Goal: Information Seeking & Learning: Learn about a topic

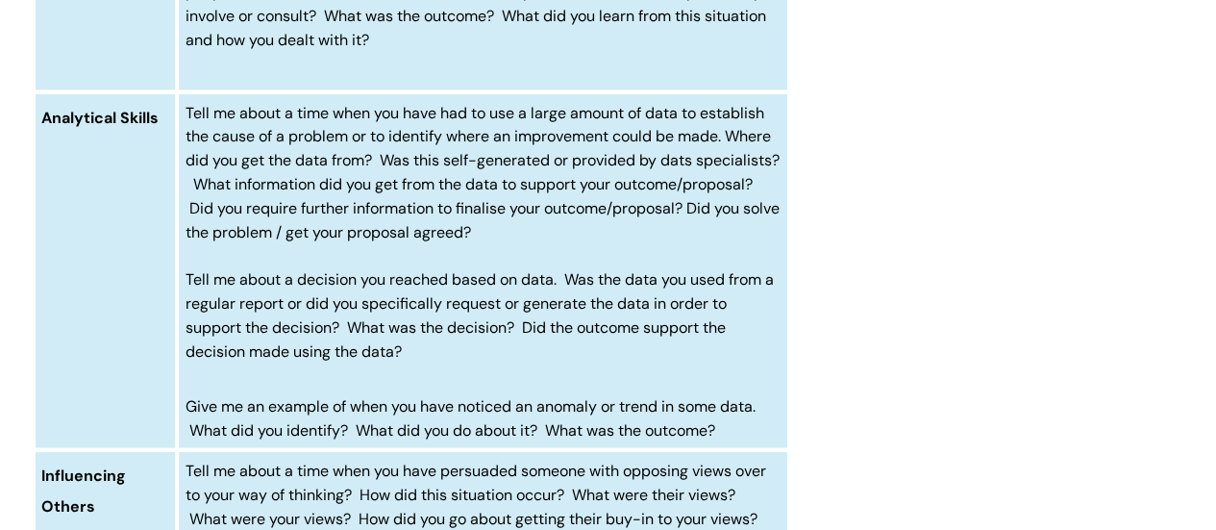
scroll to position [5415, 0]
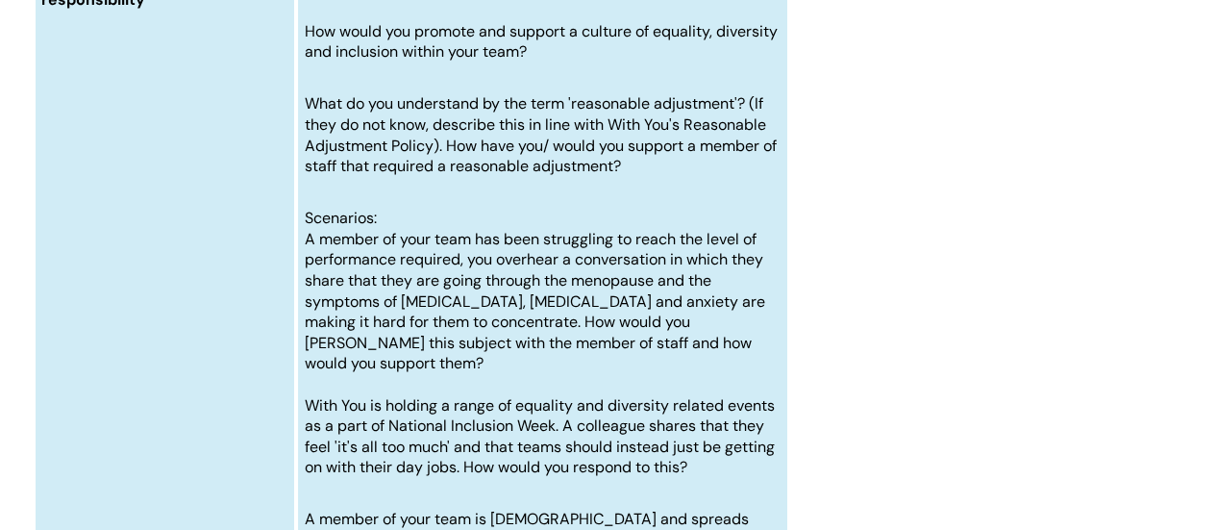
scroll to position [9121, 0]
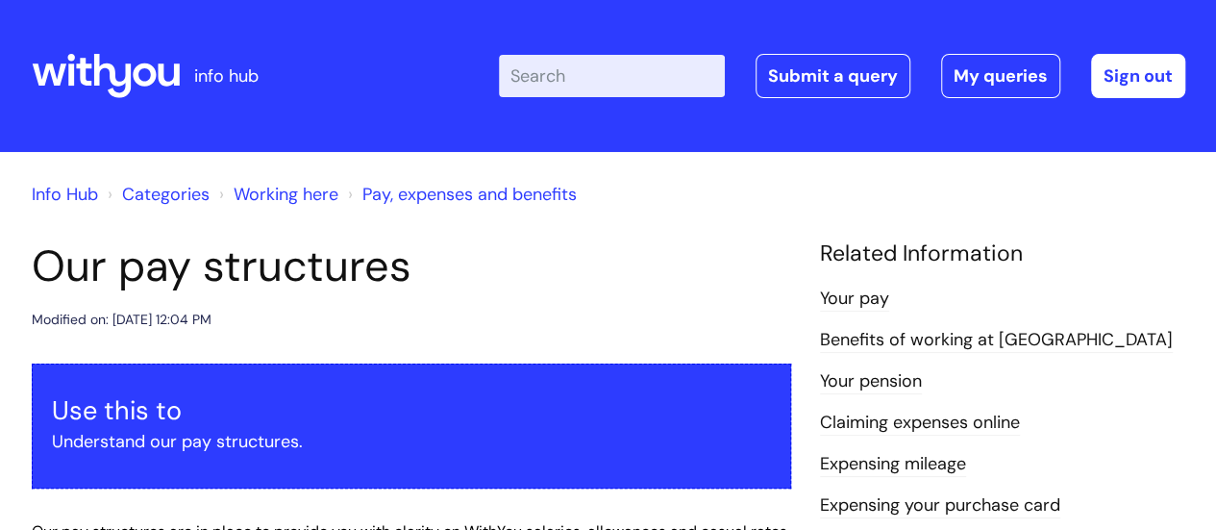
scroll to position [1, 0]
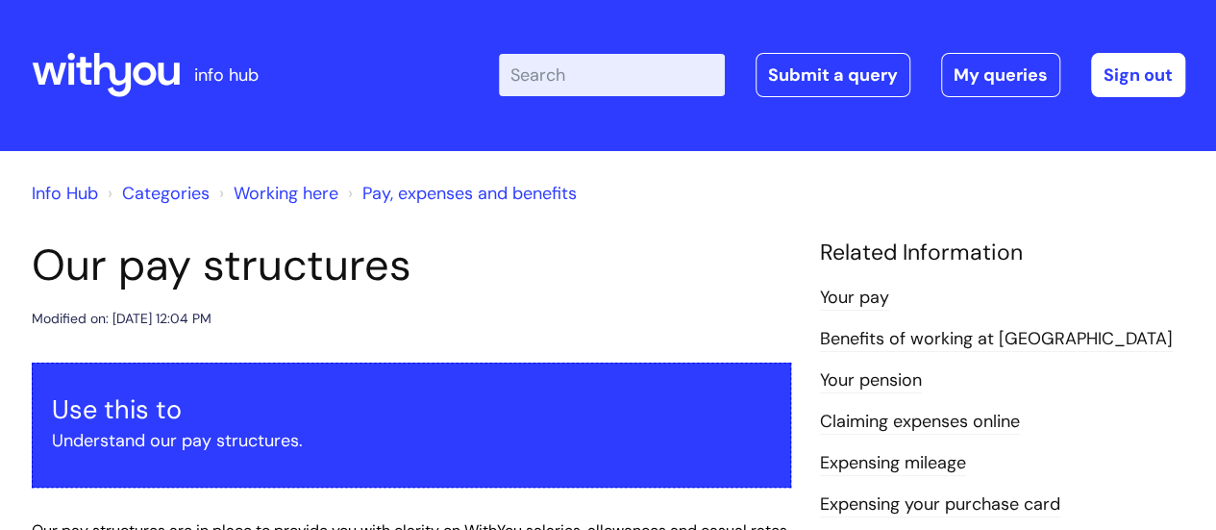
click at [290, 191] on link "Working here" at bounding box center [286, 193] width 105 height 23
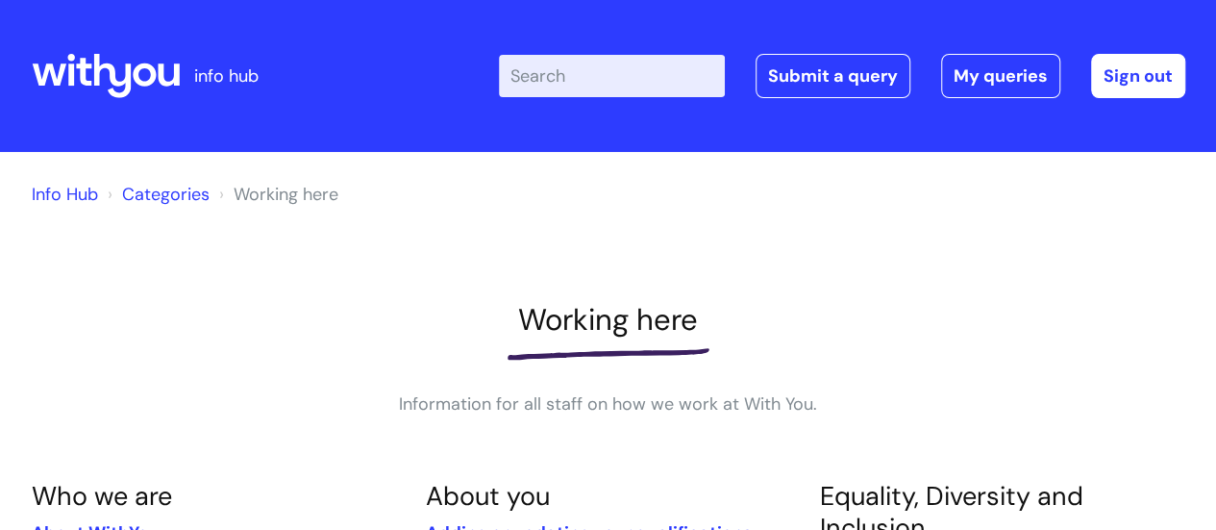
click at [167, 197] on link "Categories" at bounding box center [165, 194] width 87 height 23
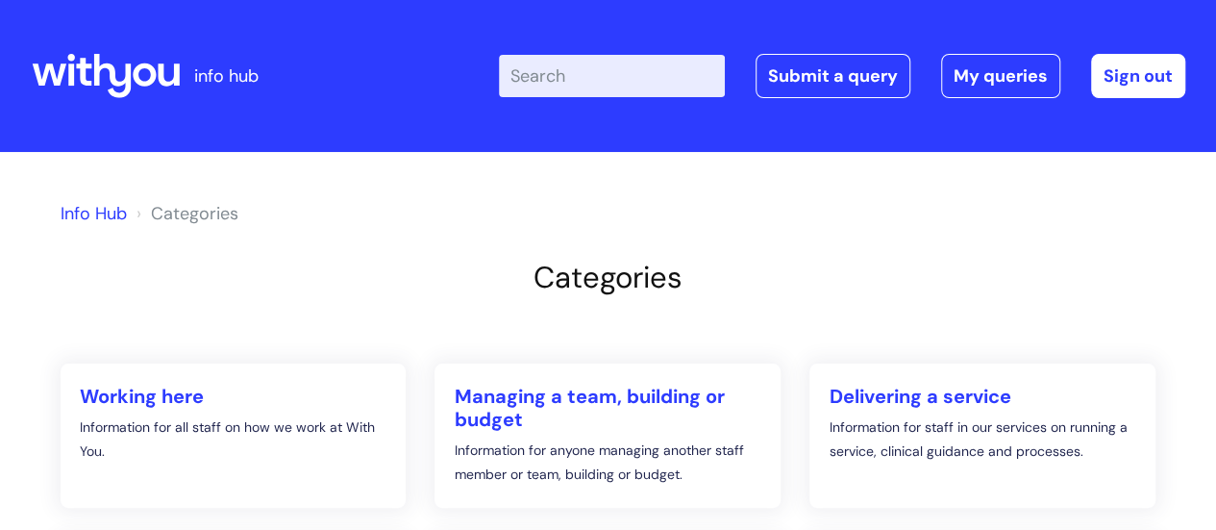
click at [580, 78] on input "Enter your search term here..." at bounding box center [612, 76] width 226 height 42
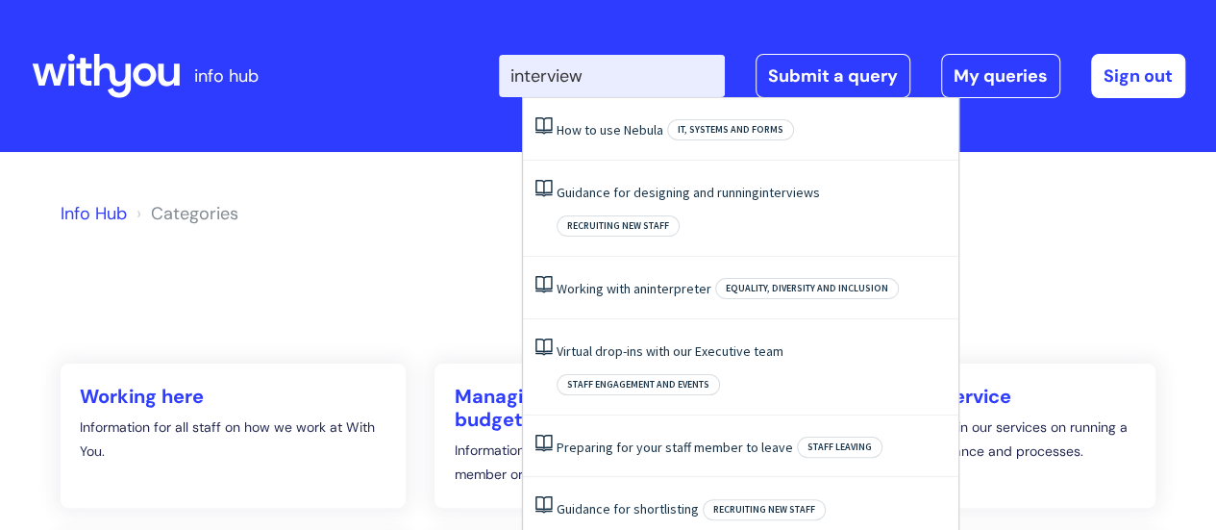
type input "interview"
click button "Search" at bounding box center [0, 0] width 0 height 0
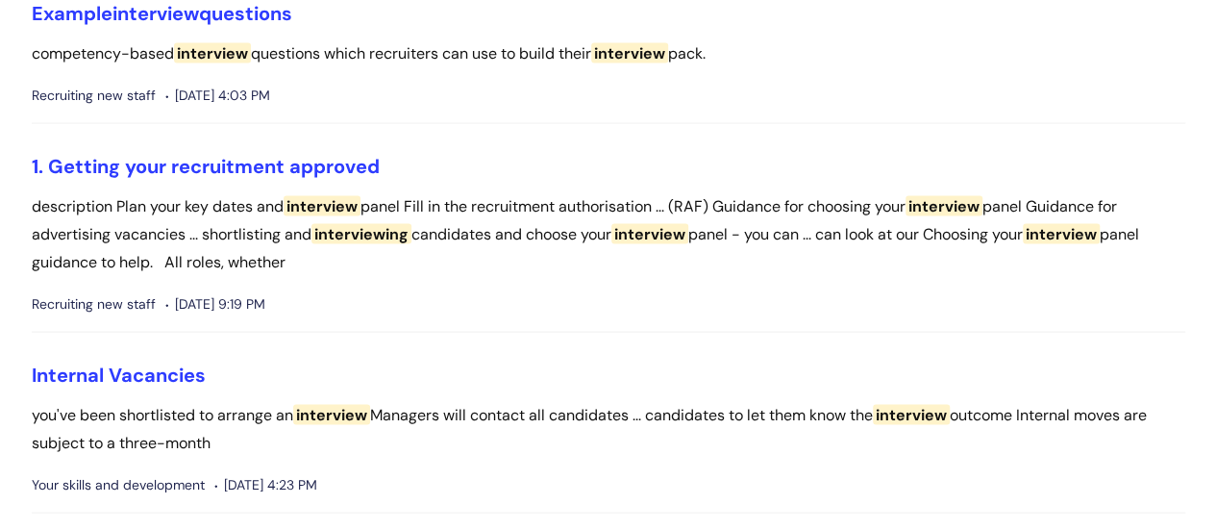
scroll to position [1850, 0]
click at [199, 372] on link "Internal Vacancies" at bounding box center [119, 373] width 174 height 25
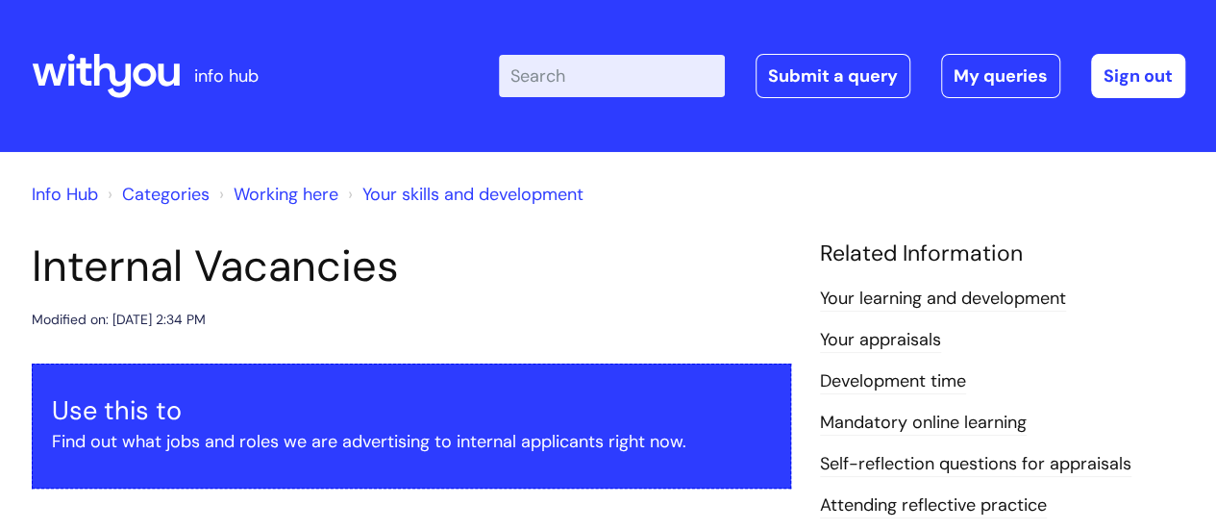
click at [585, 87] on input "Enter your search term here..." at bounding box center [612, 76] width 226 height 42
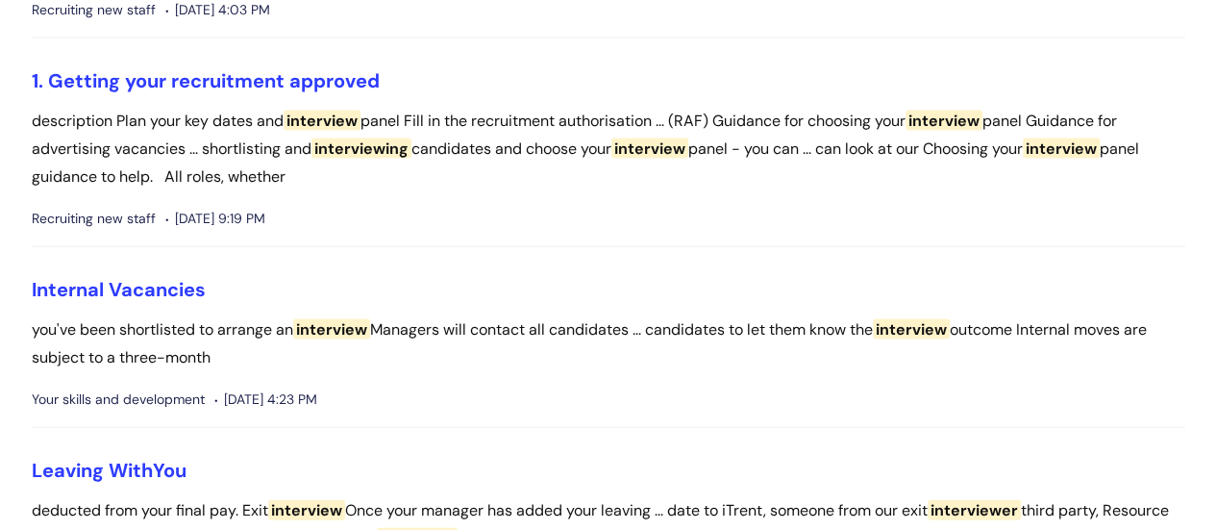
scroll to position [1754, 0]
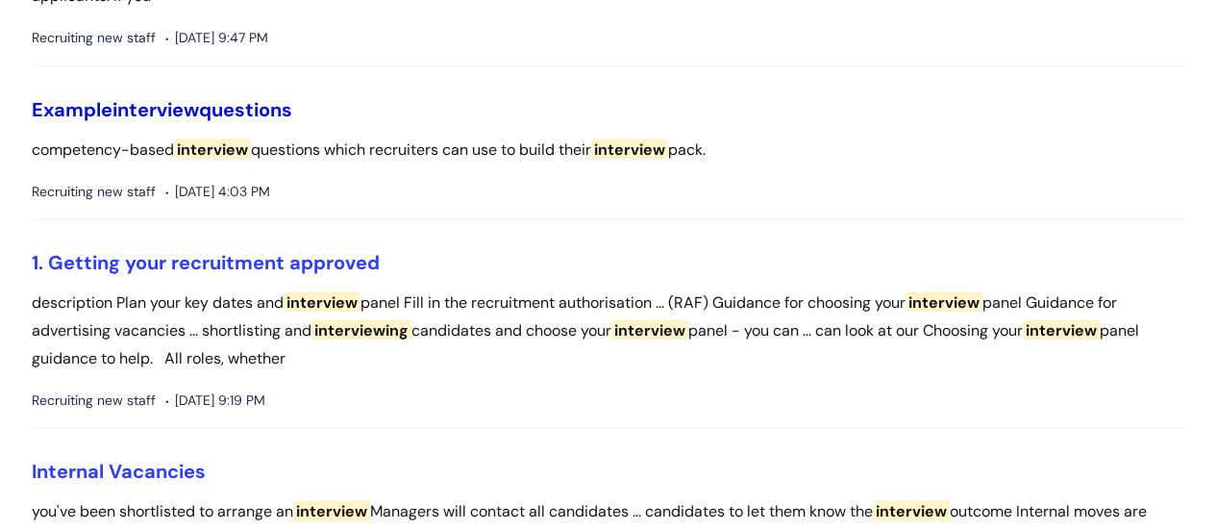
click at [283, 116] on link "Example interview questions" at bounding box center [162, 108] width 261 height 25
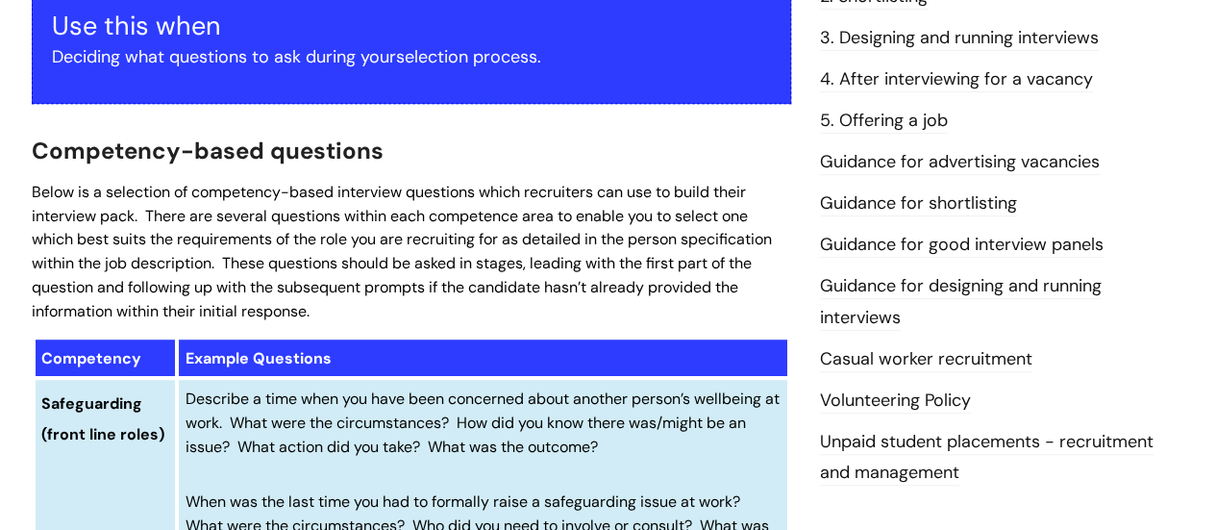
scroll to position [288, 0]
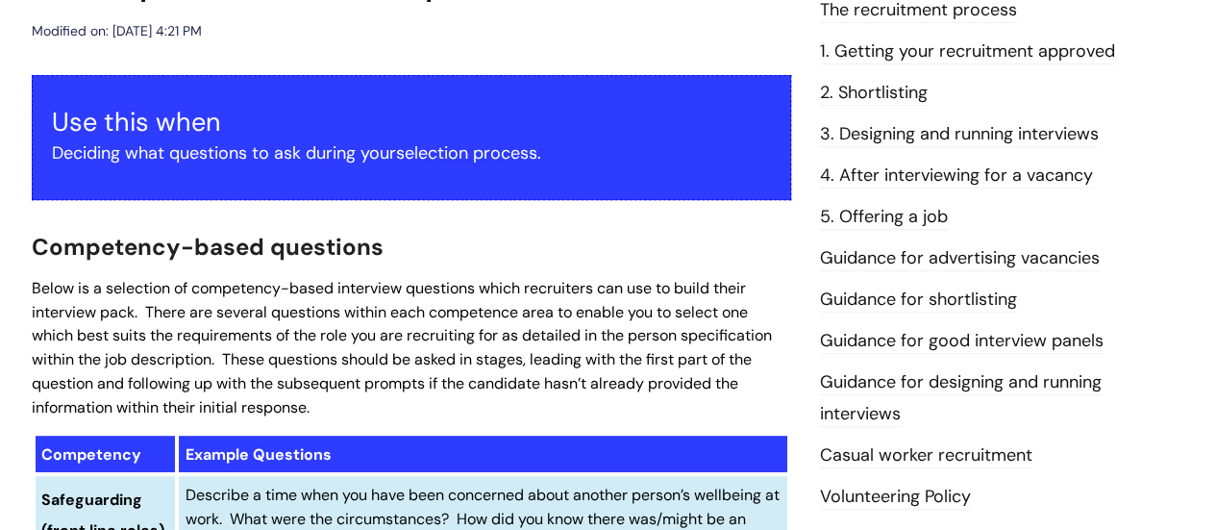
click at [876, 141] on link "3. Designing and running interviews" at bounding box center [959, 134] width 279 height 25
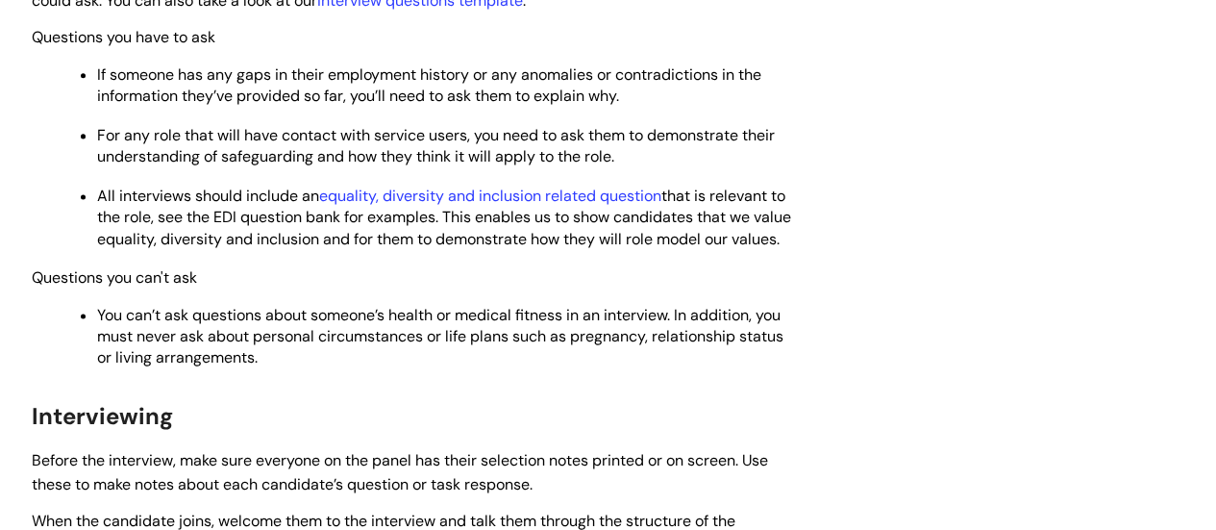
scroll to position [1250, 0]
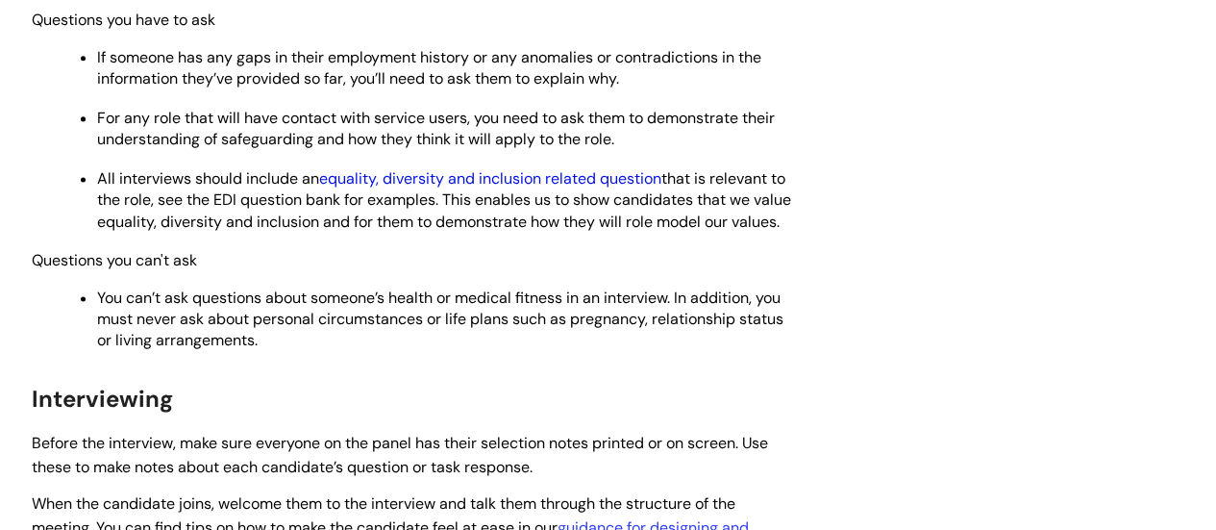
click at [627, 182] on link "equality, diversity and inclusion related question" at bounding box center [490, 178] width 342 height 20
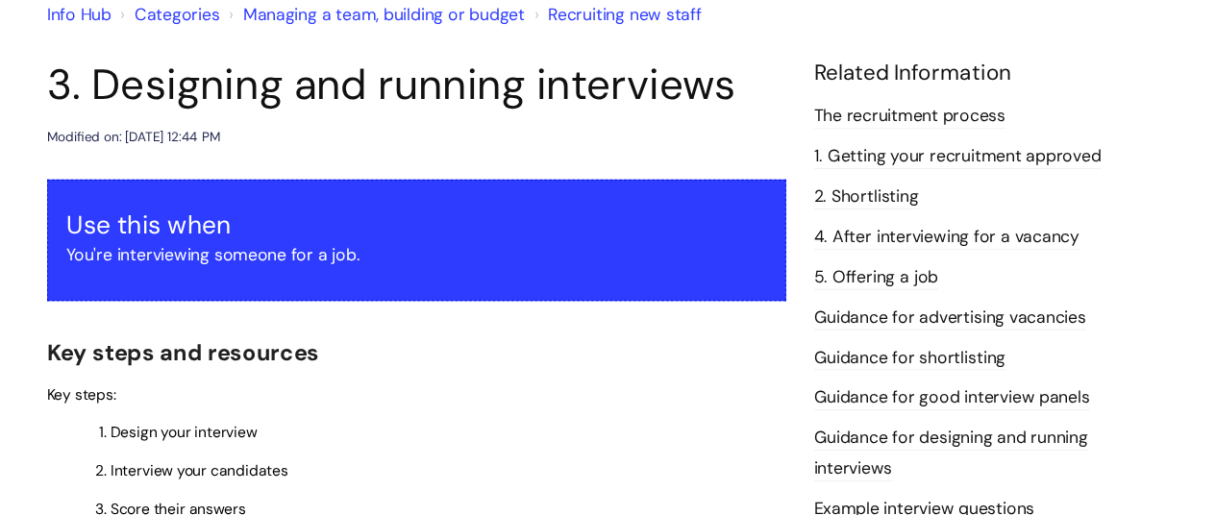
scroll to position [0, 0]
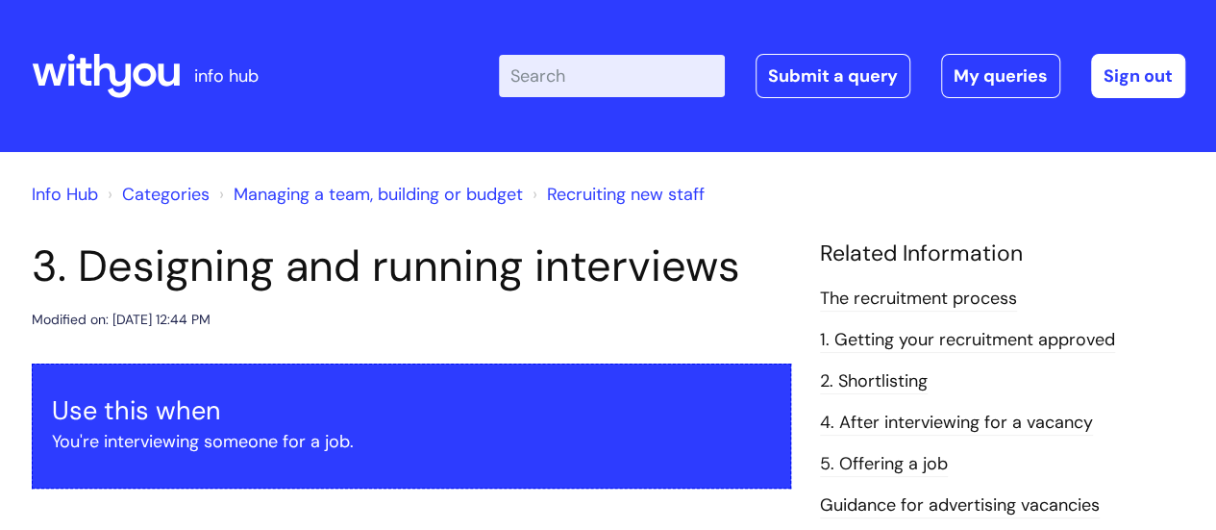
click at [610, 85] on input "Enter your search term here..." at bounding box center [612, 76] width 226 height 42
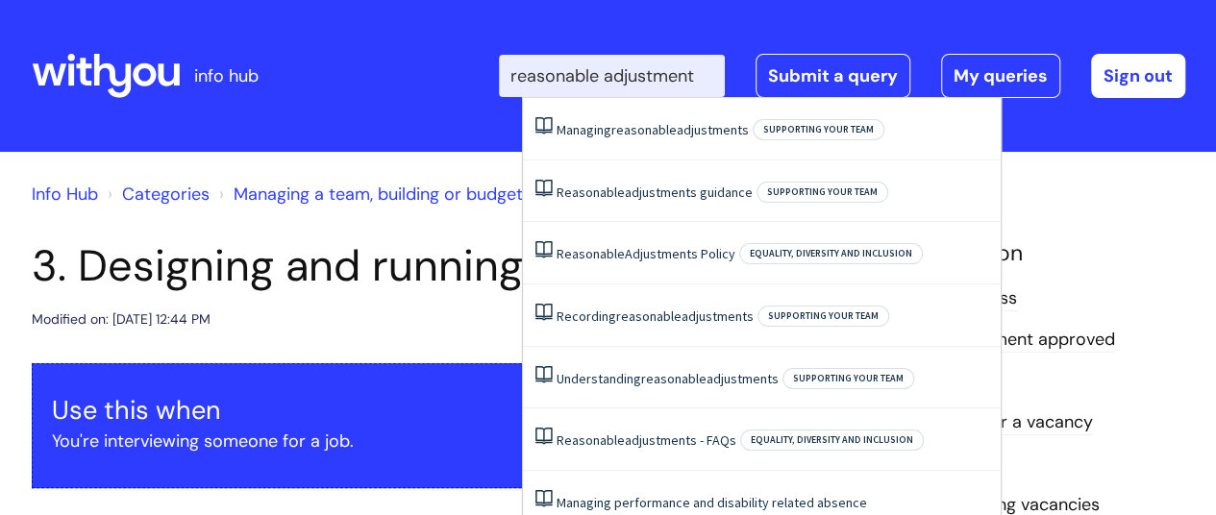
scroll to position [0, 2]
type input "reasonable adjustment"
click button "Search" at bounding box center [0, 0] width 0 height 0
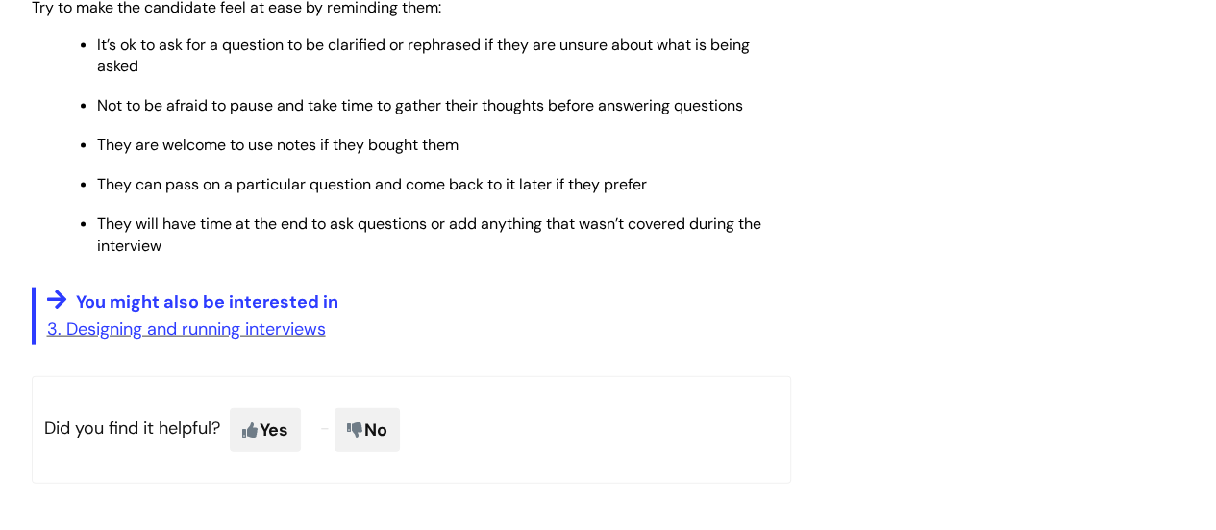
scroll to position [2115, 0]
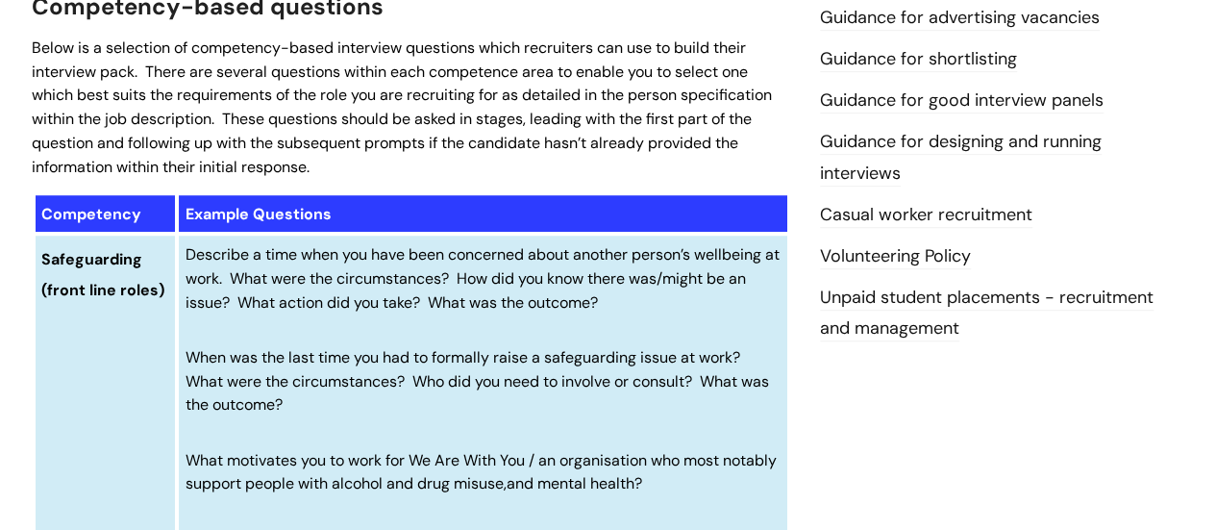
scroll to position [673, 0]
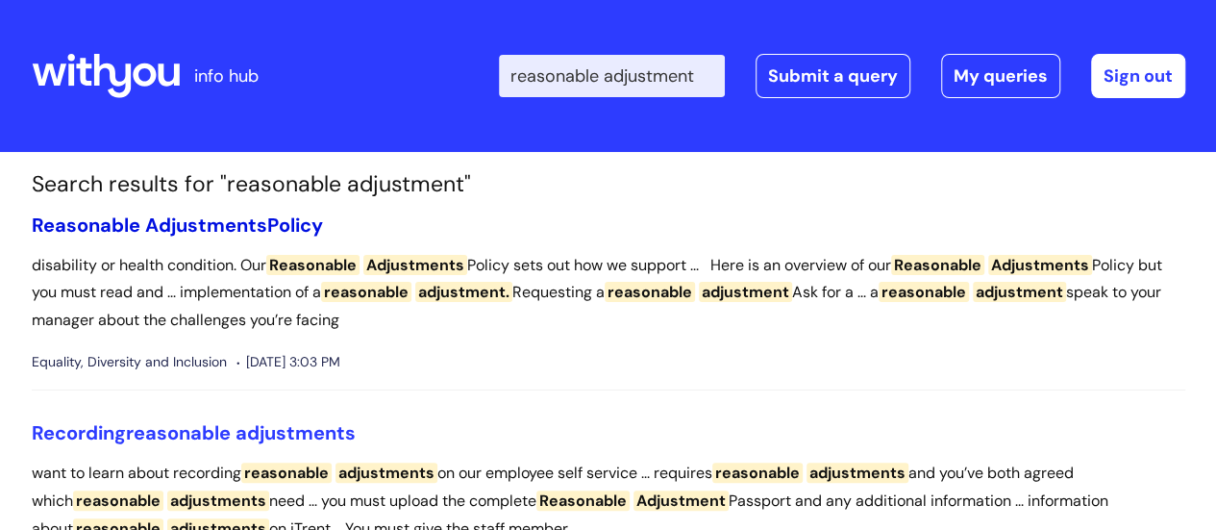
click at [296, 214] on link "Reasonable Adjustments Policy" at bounding box center [177, 224] width 291 height 25
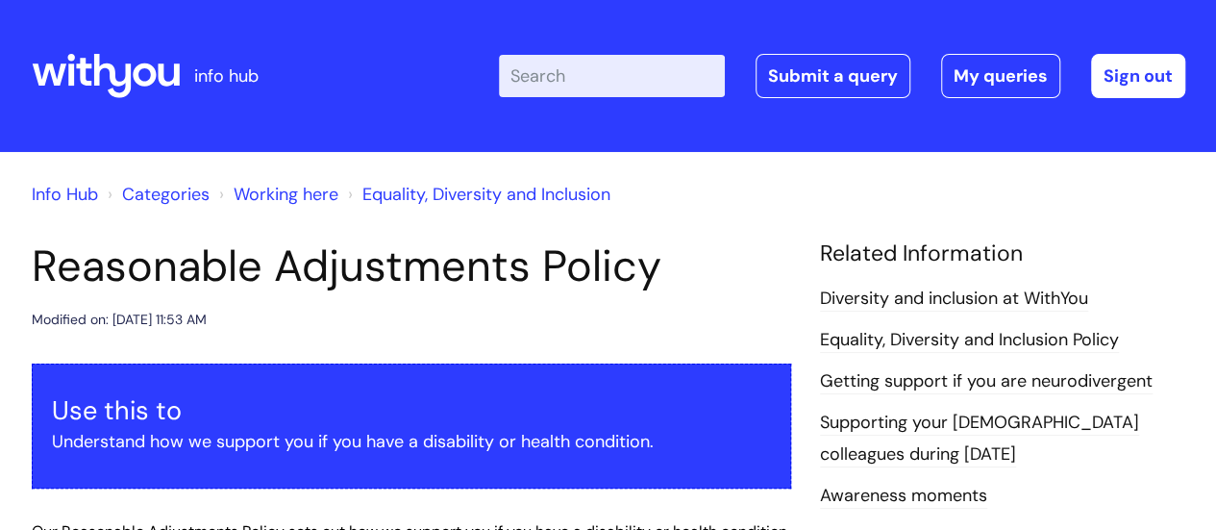
click at [587, 69] on input "Enter your search term here..." at bounding box center [612, 76] width 226 height 42
type input "diversity and inclusion"
click button "Search" at bounding box center [0, 0] width 0 height 0
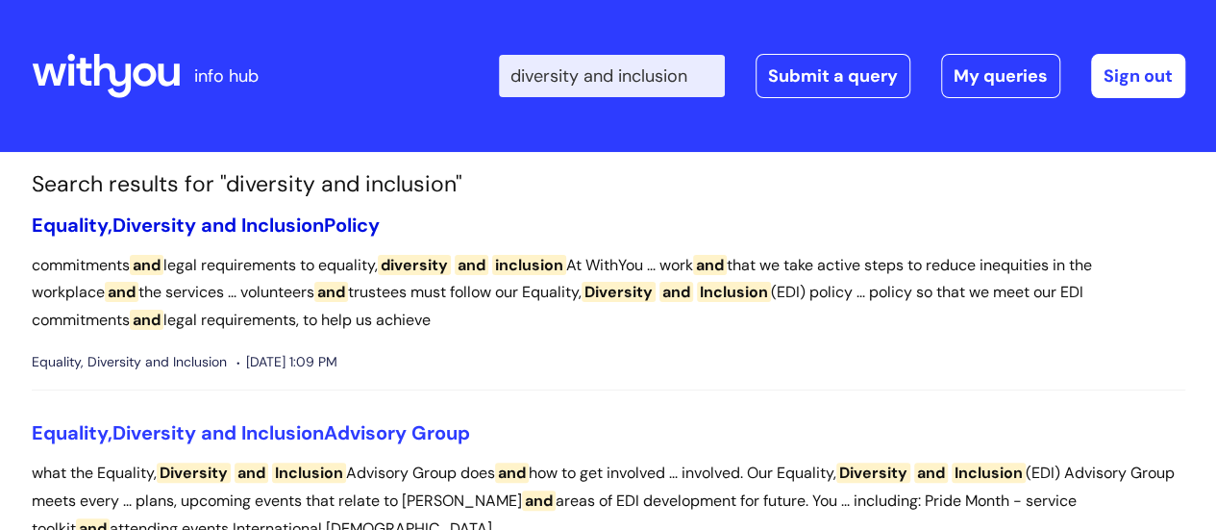
click at [281, 221] on span "Inclusion" at bounding box center [282, 224] width 83 height 25
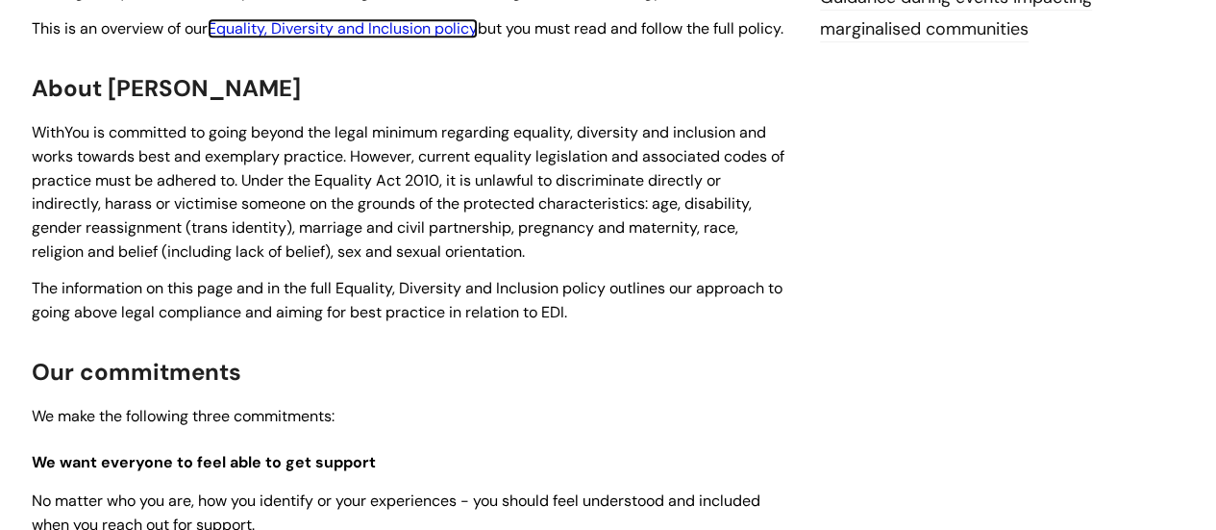
scroll to position [695, 0]
